Goal: Information Seeking & Learning: Learn about a topic

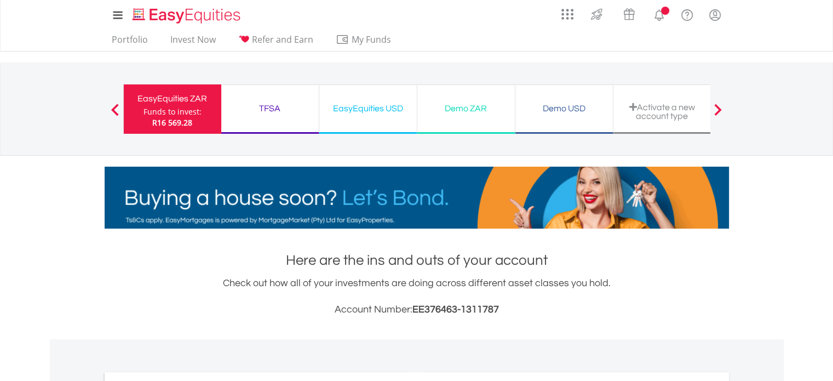
click at [26, 153] on nav "EasyEquities ZAR Funds to invest: R16 569.28 TFSA Funds to invest: R16 569.28 E…" at bounding box center [416, 108] width 833 height 93
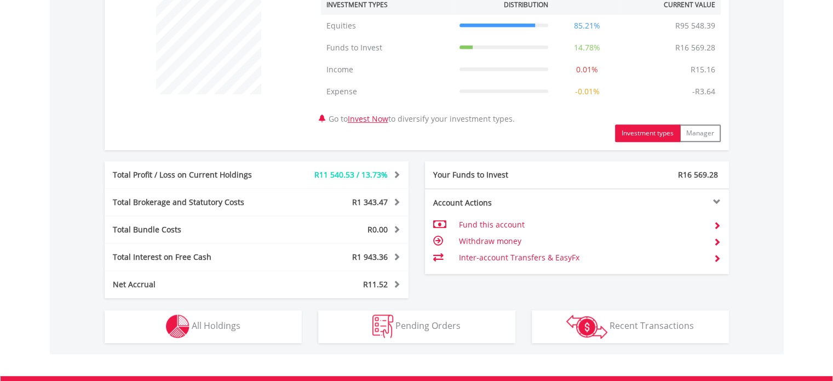
scroll to position [438, 0]
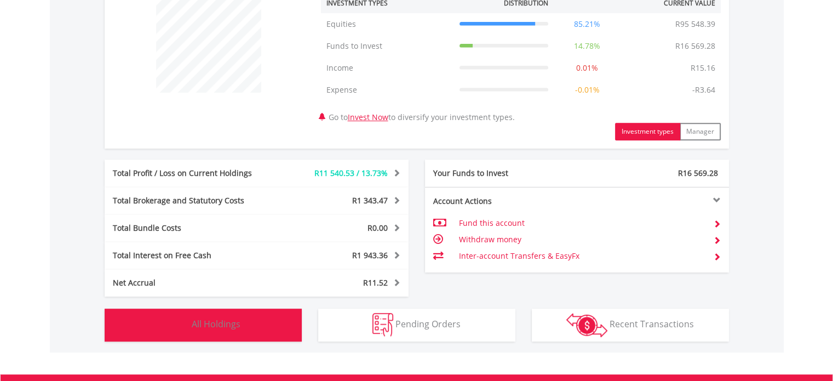
click at [179, 322] on img "button" at bounding box center [178, 325] width 24 height 24
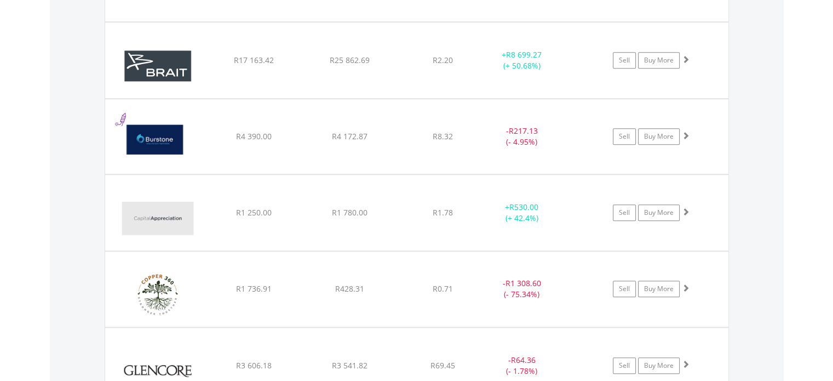
scroll to position [943, 0]
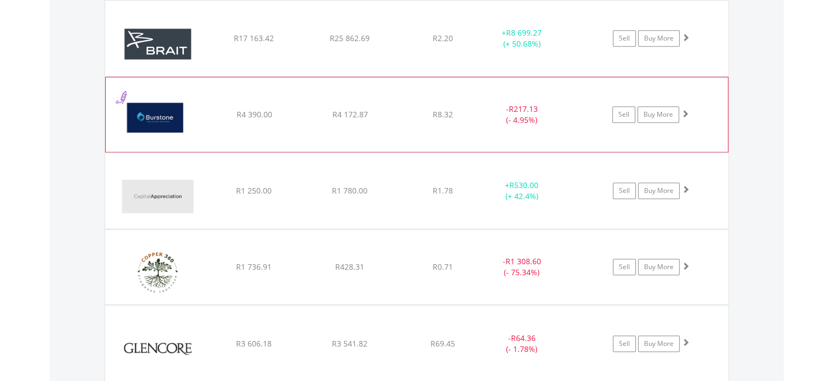
click at [176, 107] on img at bounding box center [158, 120] width 94 height 58
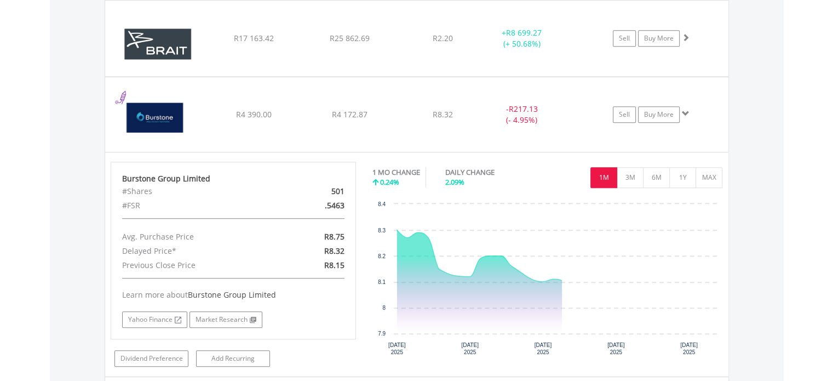
click at [0, 129] on body "My Investments Invest Now New Listings Sell My Recurring Investments Pending Or…" at bounding box center [416, 327] width 833 height 2540
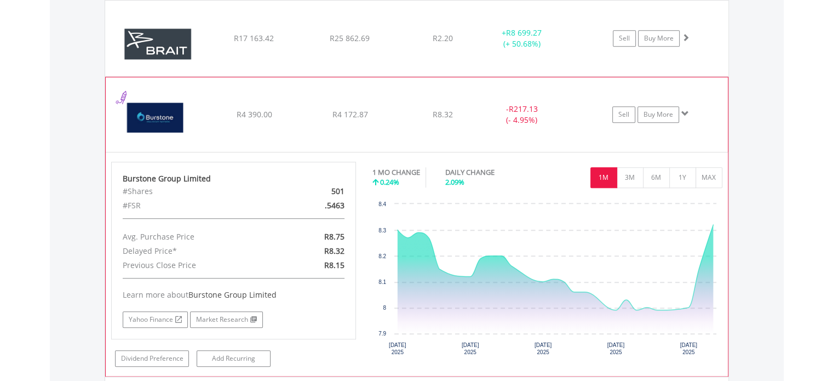
click at [197, 122] on img at bounding box center [158, 120] width 94 height 58
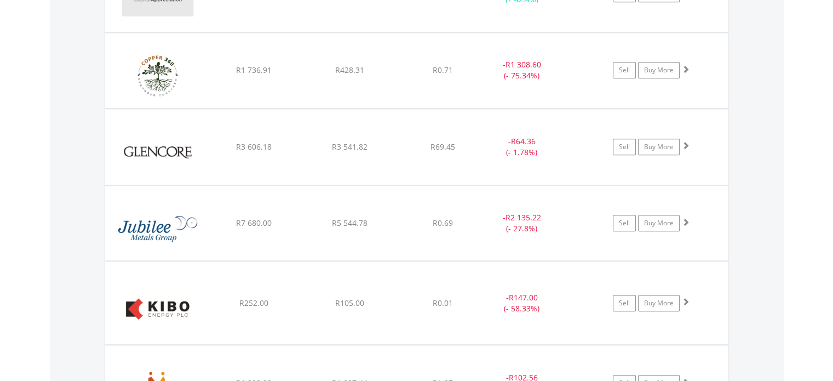
scroll to position [1140, 0]
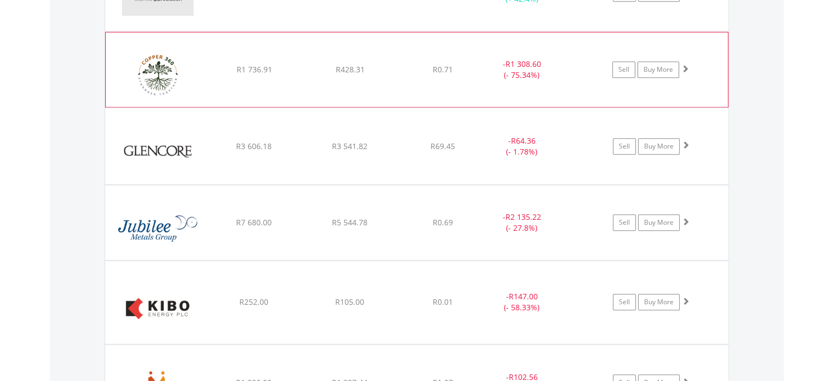
click at [187, 64] on img at bounding box center [158, 75] width 94 height 58
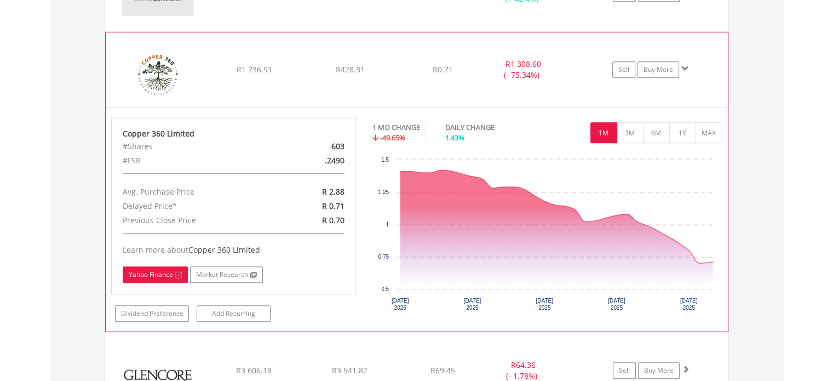
click at [140, 272] on link "Yahoo Finance" at bounding box center [155, 274] width 65 height 16
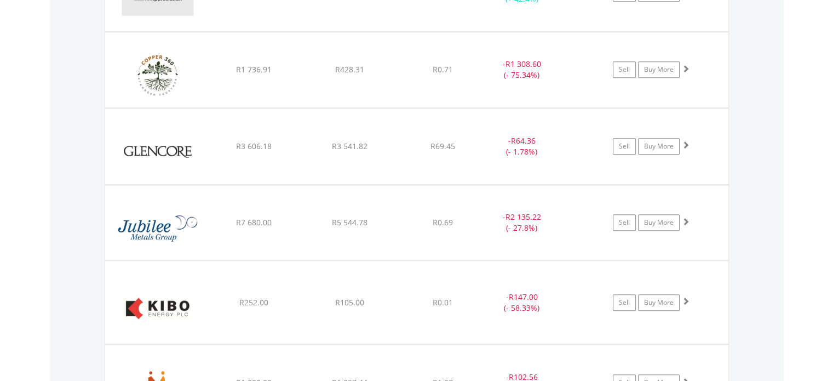
click at [44, 123] on body "My Investments Invest Now New Listings Sell My Recurring Investments Pending Or…" at bounding box center [416, 18] width 833 height 2316
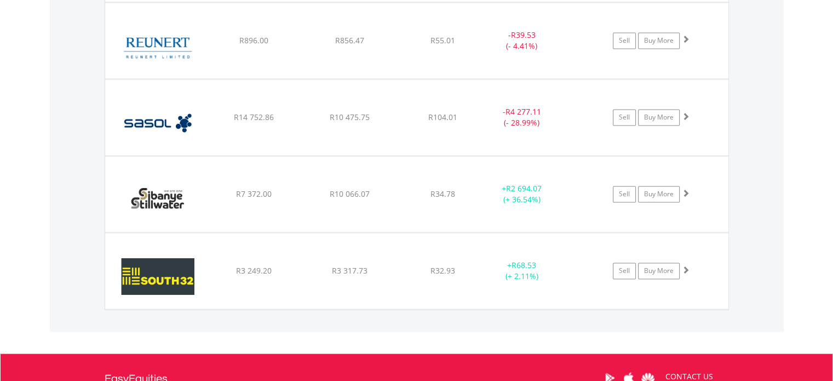
scroll to position [1797, 0]
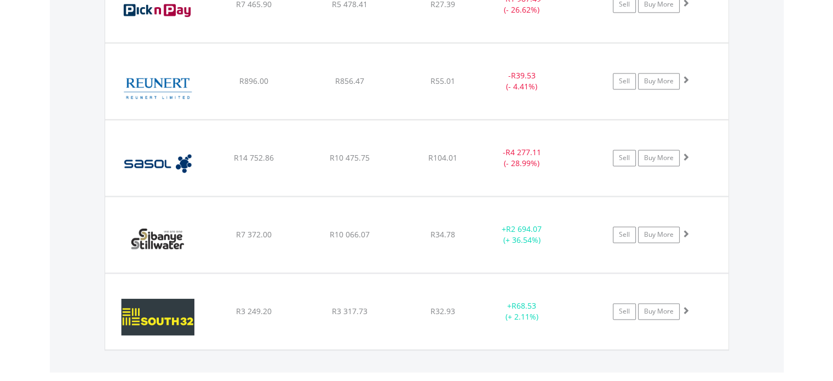
scroll to position [1753, 0]
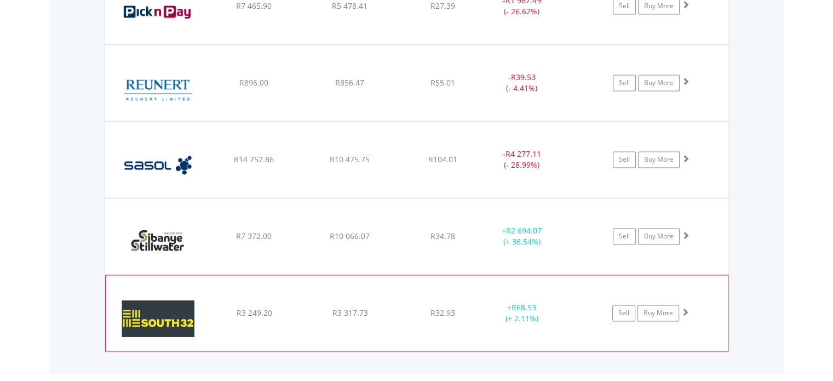
click at [165, 303] on img at bounding box center [158, 318] width 94 height 59
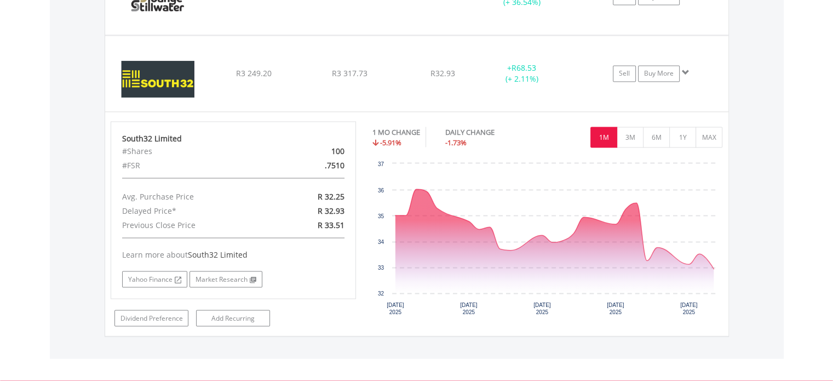
scroll to position [1994, 0]
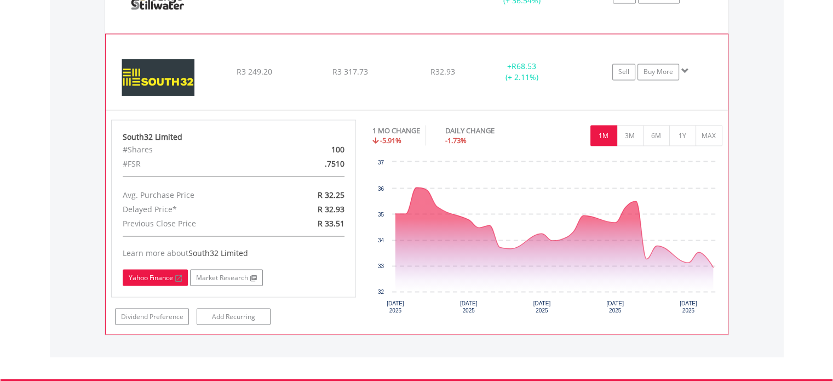
click at [151, 271] on link "Yahoo Finance" at bounding box center [155, 277] width 65 height 16
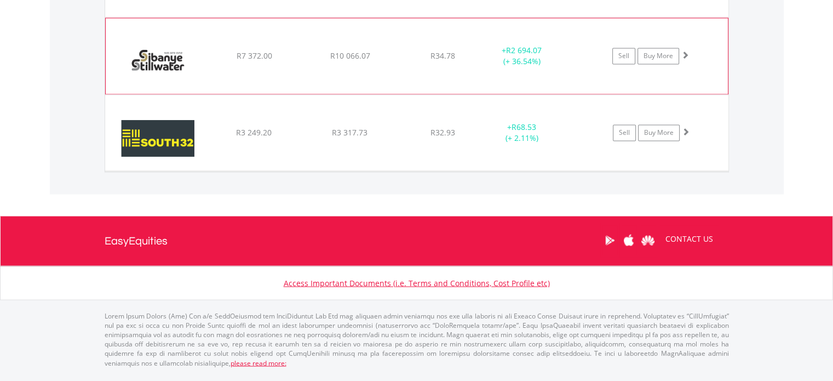
scroll to position [1921, 0]
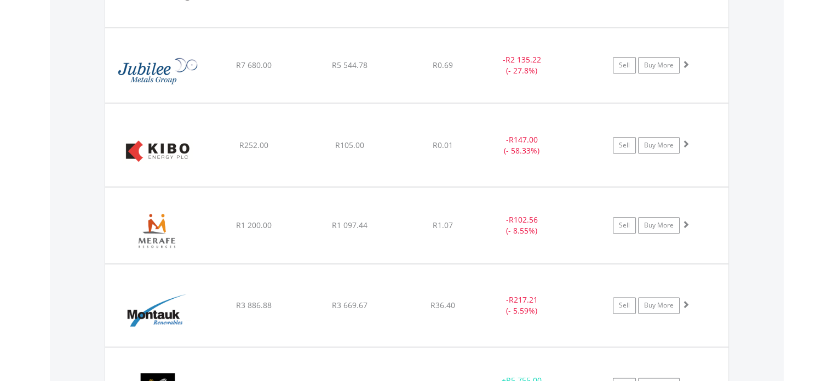
scroll to position [1286, 0]
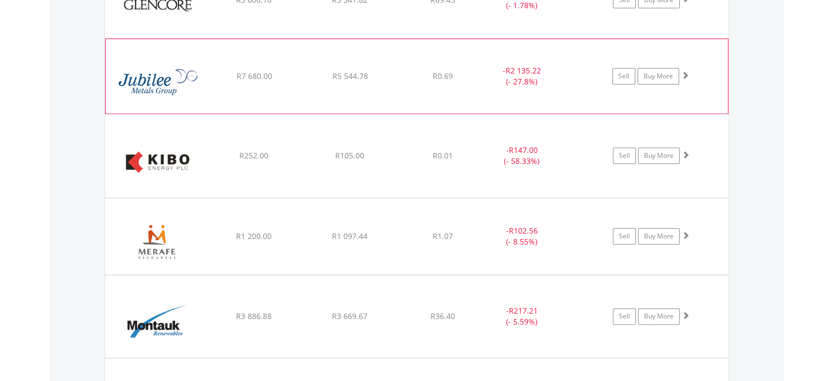
click at [164, 71] on img at bounding box center [158, 82] width 94 height 58
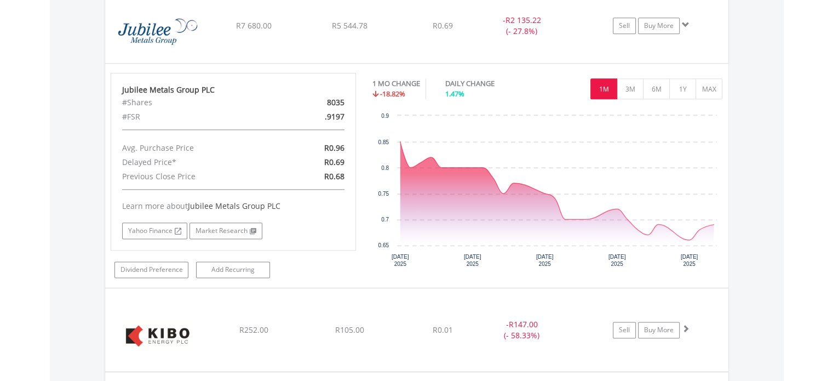
scroll to position [1352, 0]
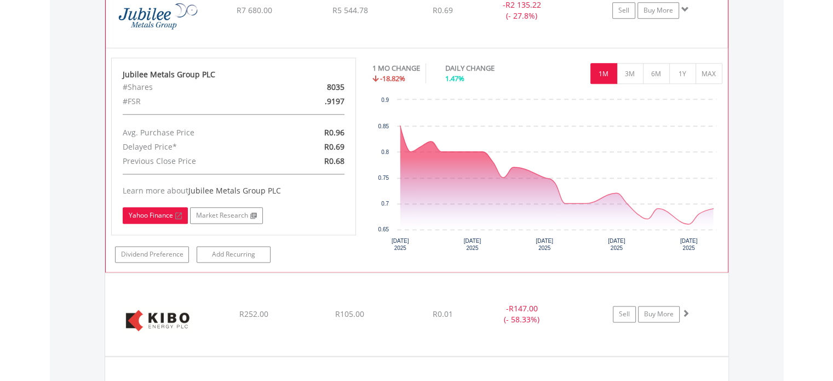
click at [139, 213] on link "Yahoo Finance" at bounding box center [155, 215] width 65 height 16
click at [660, 8] on link "Buy More" at bounding box center [659, 10] width 42 height 16
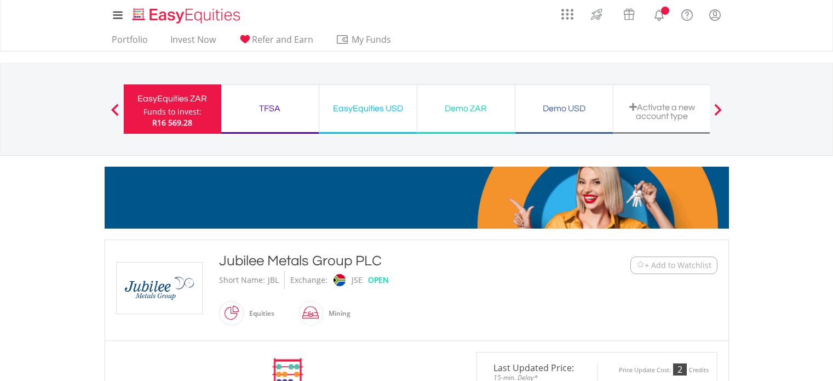
click at [16, 153] on nav "EasyEquities ZAR Funds to invest: R16 569.28 TFSA Funds to invest: R16 569.28 E…" at bounding box center [416, 108] width 833 height 93
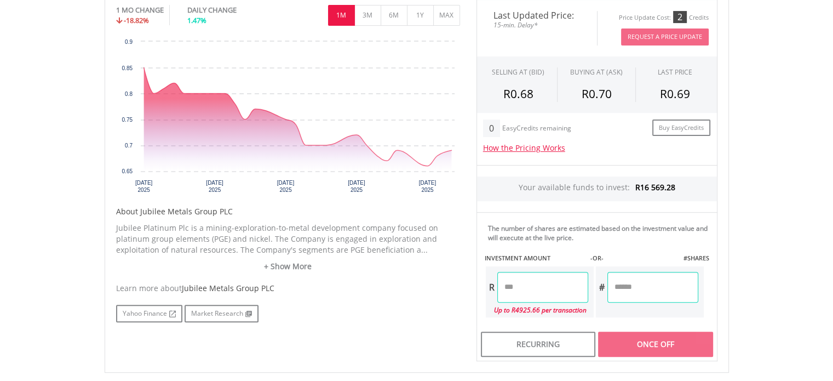
scroll to position [351, 0]
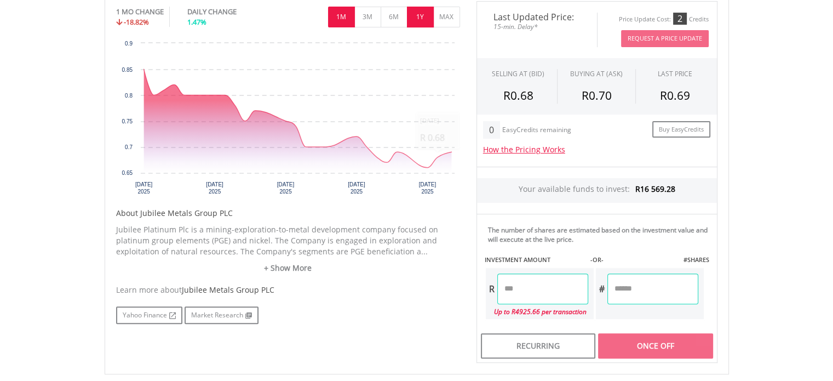
click at [421, 16] on button "1Y" at bounding box center [420, 17] width 27 height 21
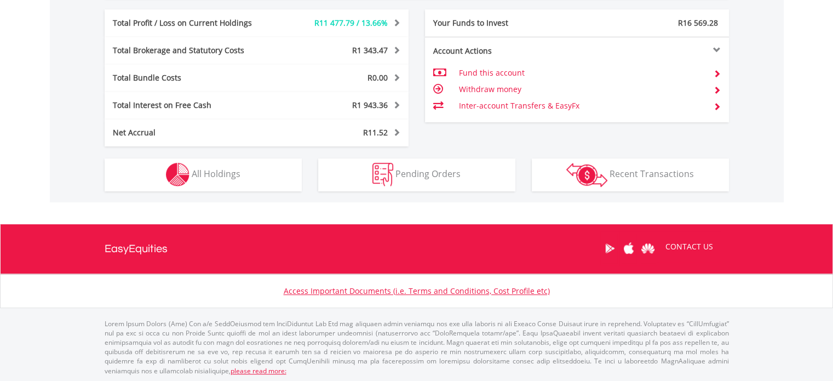
scroll to position [105, 208]
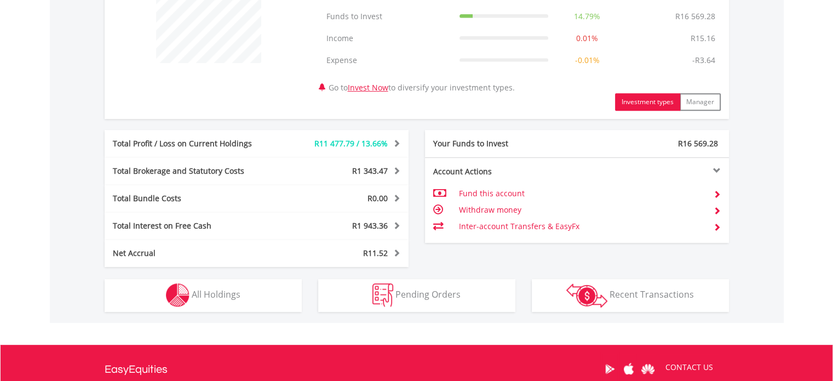
scroll to position [501, 0]
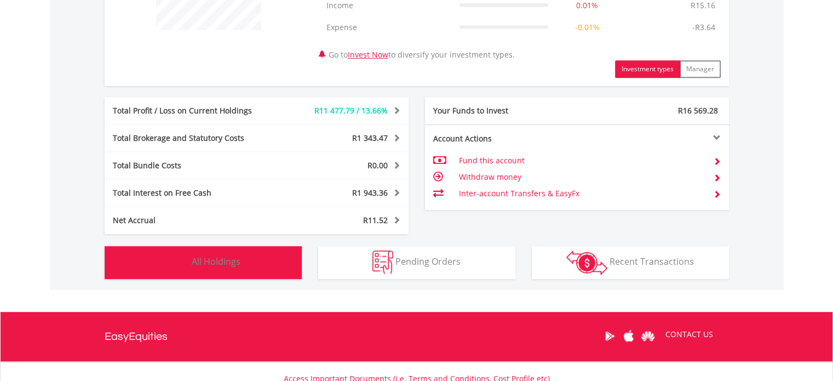
click at [180, 260] on img "button" at bounding box center [178, 262] width 24 height 24
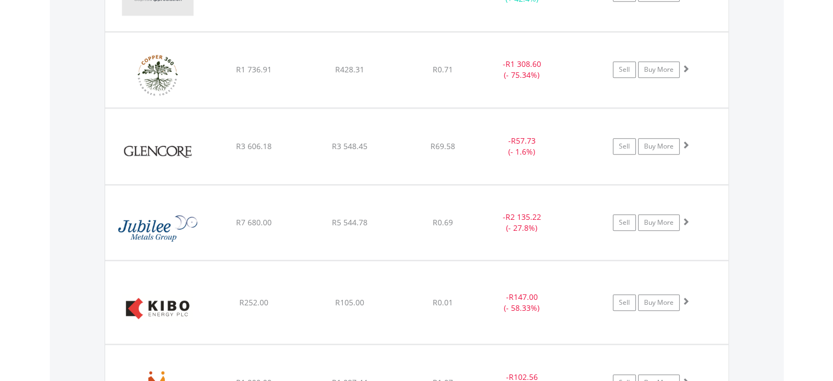
scroll to position [1162, 0]
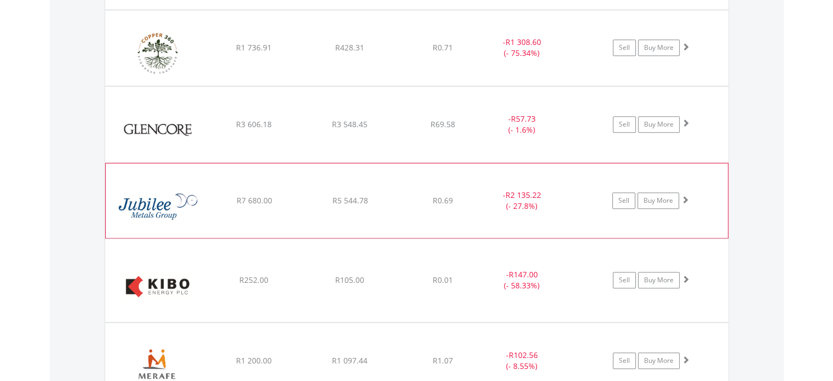
click at [159, 210] on img at bounding box center [158, 206] width 94 height 58
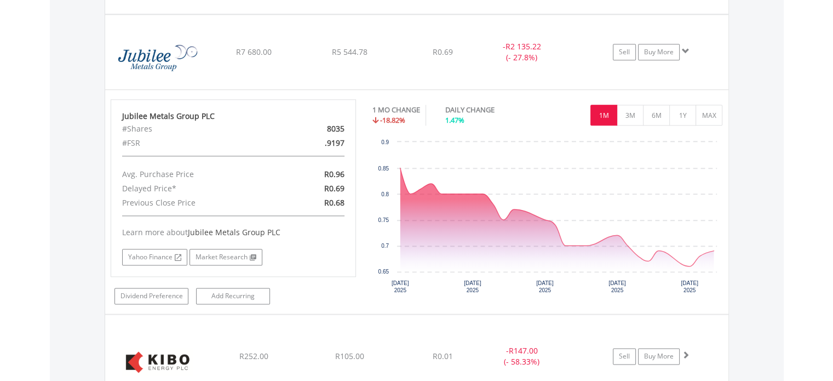
scroll to position [1293, 0]
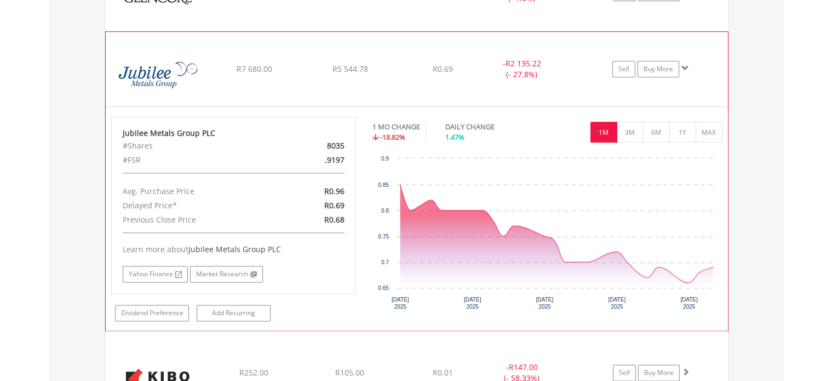
click at [178, 57] on img at bounding box center [158, 74] width 94 height 58
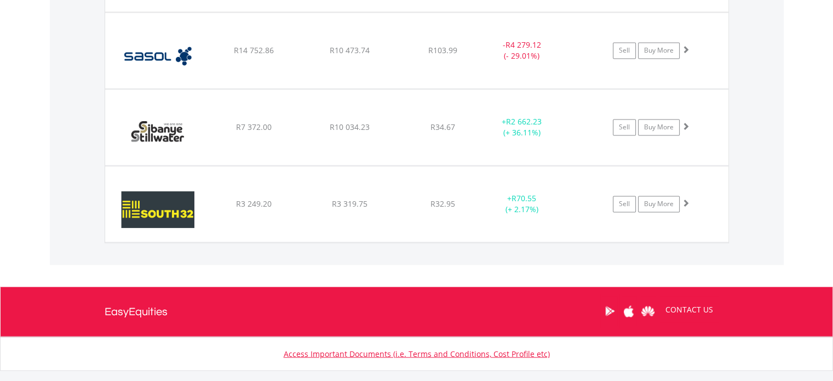
scroll to position [1863, 0]
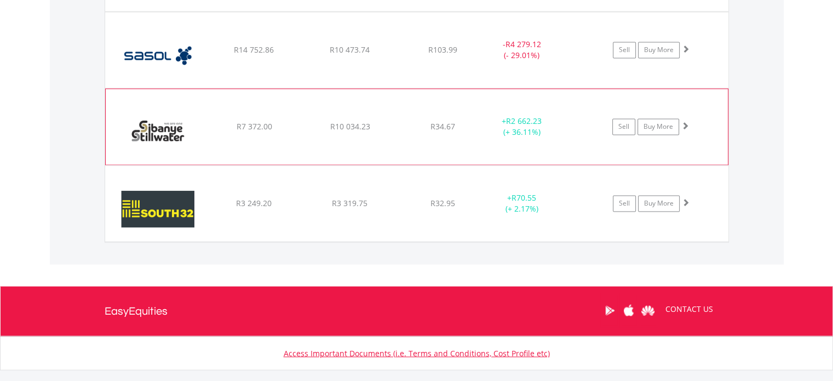
click at [158, 136] on img at bounding box center [158, 131] width 94 height 59
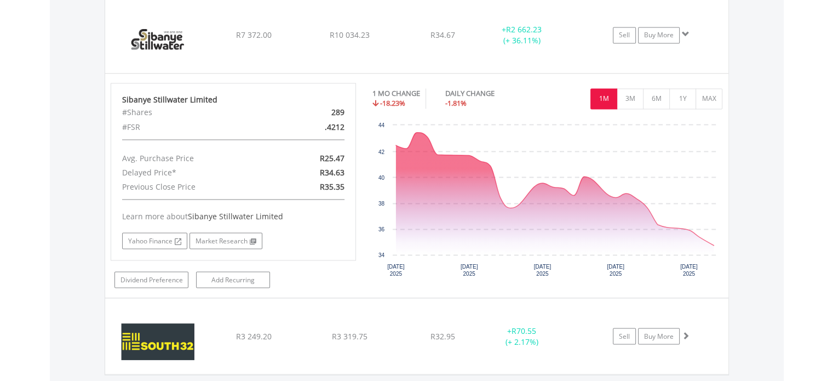
scroll to position [1972, 0]
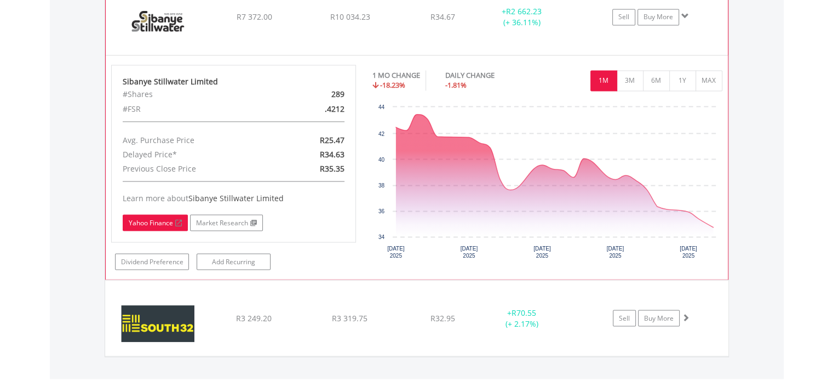
click at [147, 222] on link "Yahoo Finance" at bounding box center [155, 222] width 65 height 16
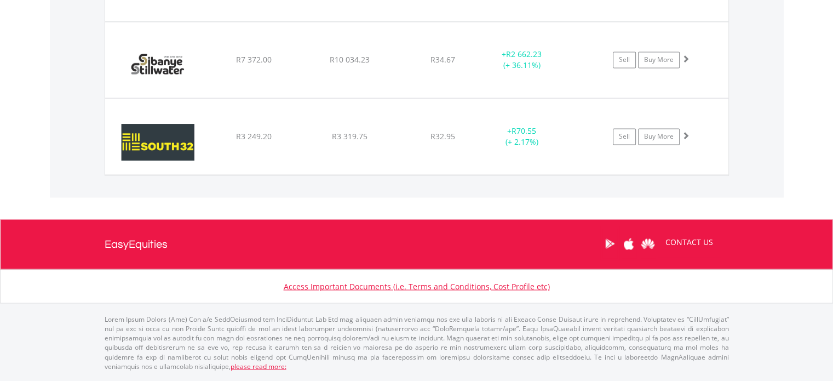
scroll to position [1921, 0]
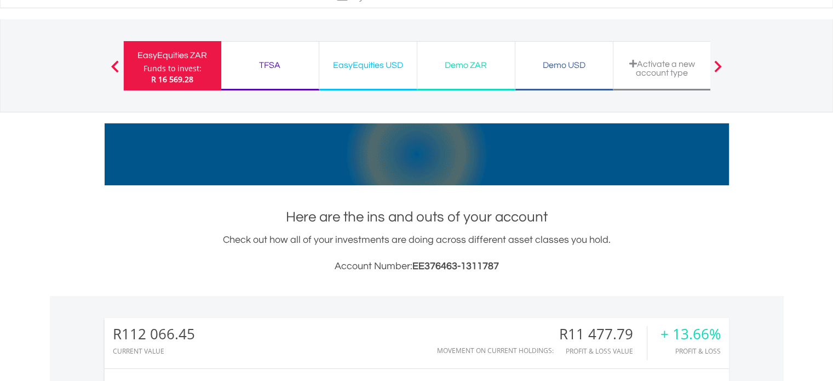
scroll to position [0, 0]
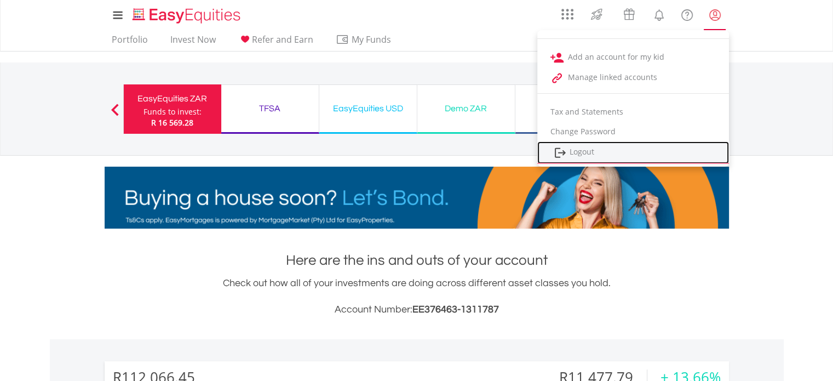
click at [580, 153] on link "Logout" at bounding box center [633, 152] width 192 height 22
